Goal: Task Accomplishment & Management: Use online tool/utility

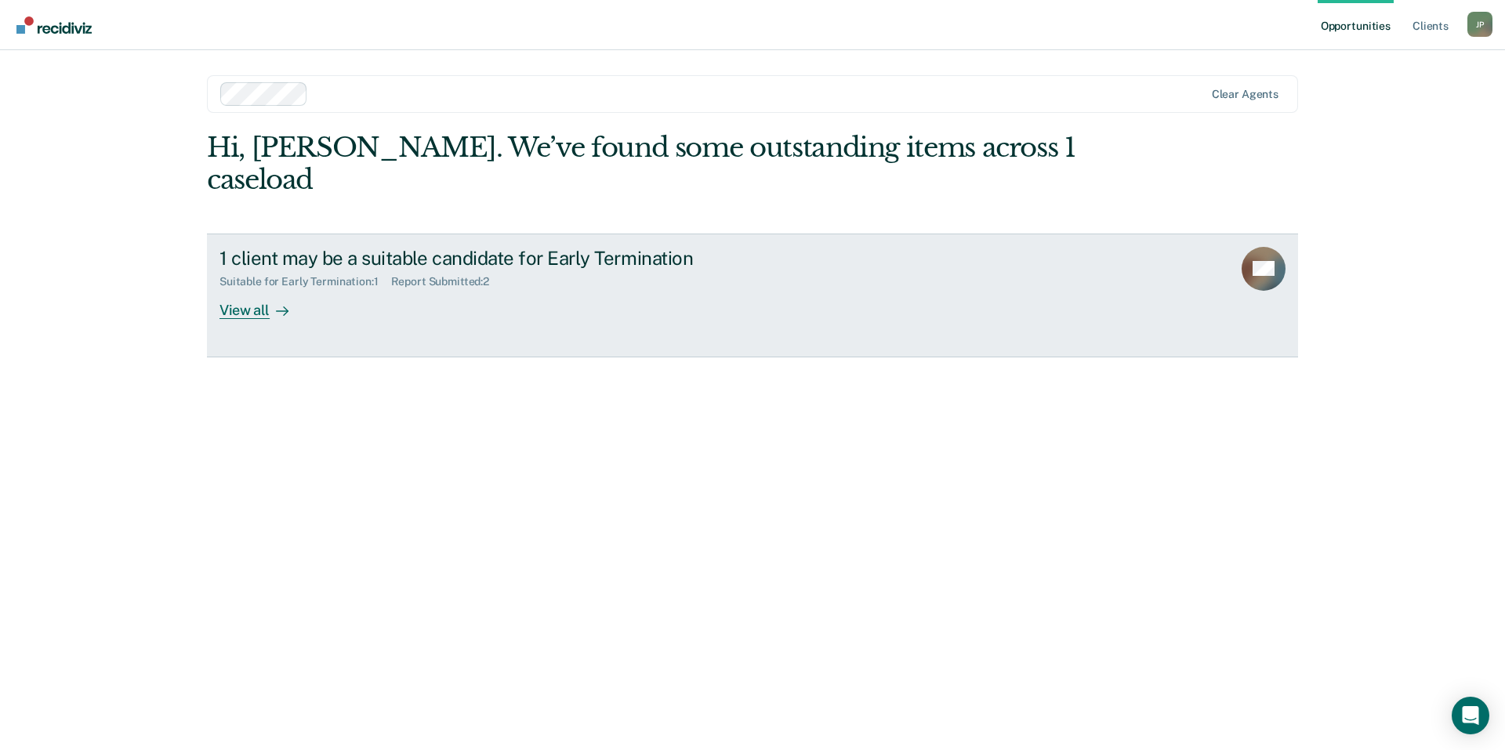
click at [255, 288] on div "View all" at bounding box center [263, 303] width 88 height 31
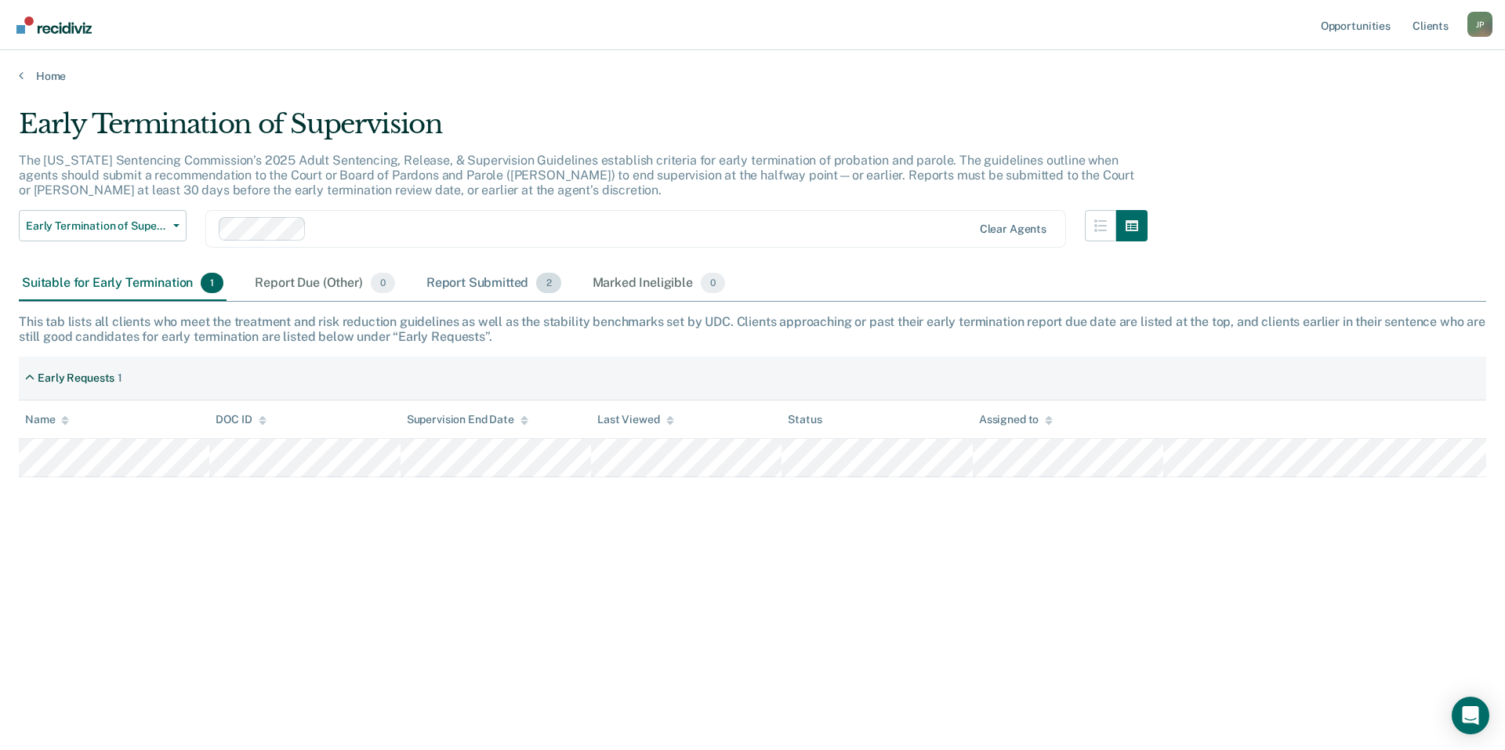
click at [486, 289] on div "Report Submitted 2" at bounding box center [493, 283] width 141 height 34
